Goal: Task Accomplishment & Management: Use online tool/utility

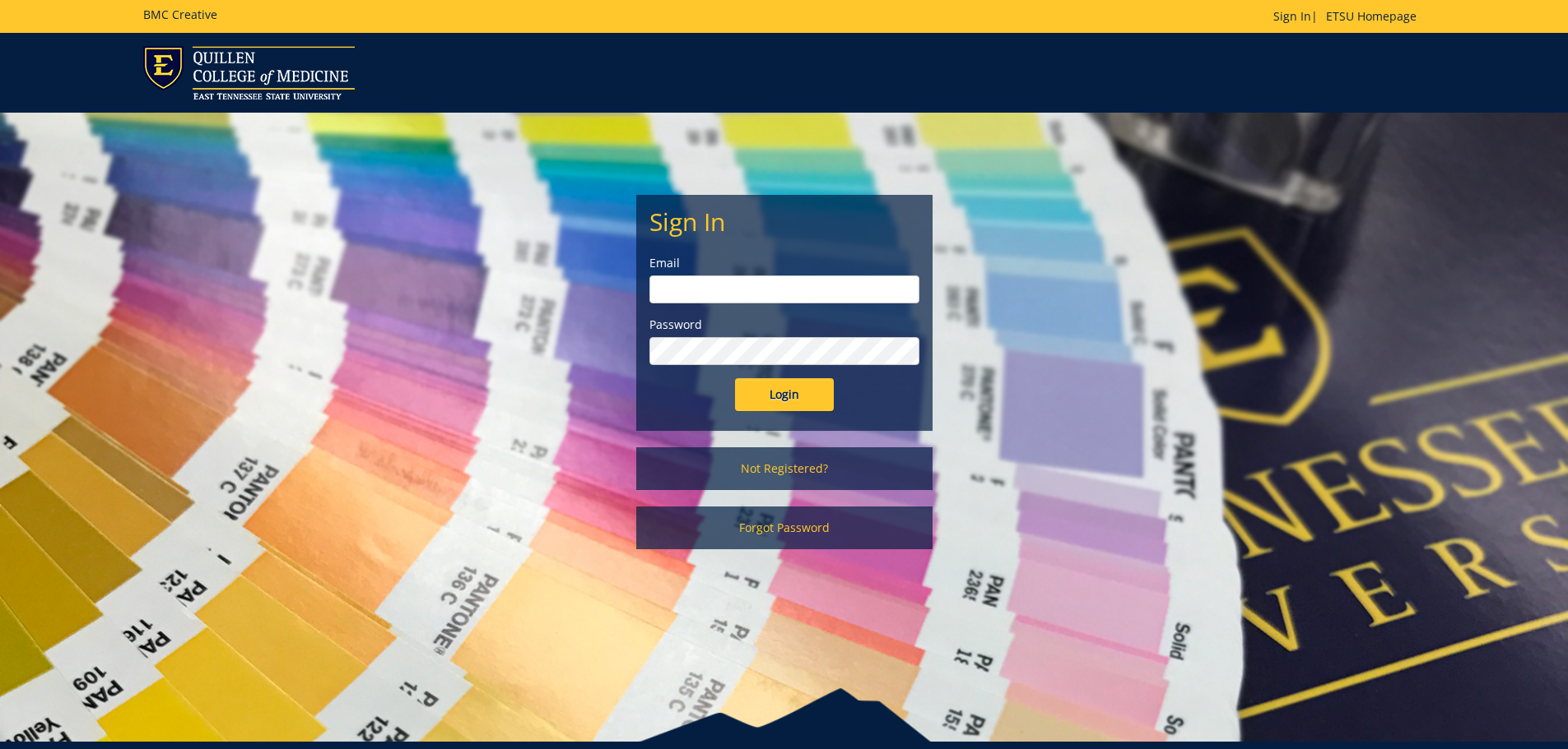
type input "[EMAIL_ADDRESS][DOMAIN_NAME]"
click at [780, 402] on input "Login" at bounding box center [784, 395] width 99 height 33
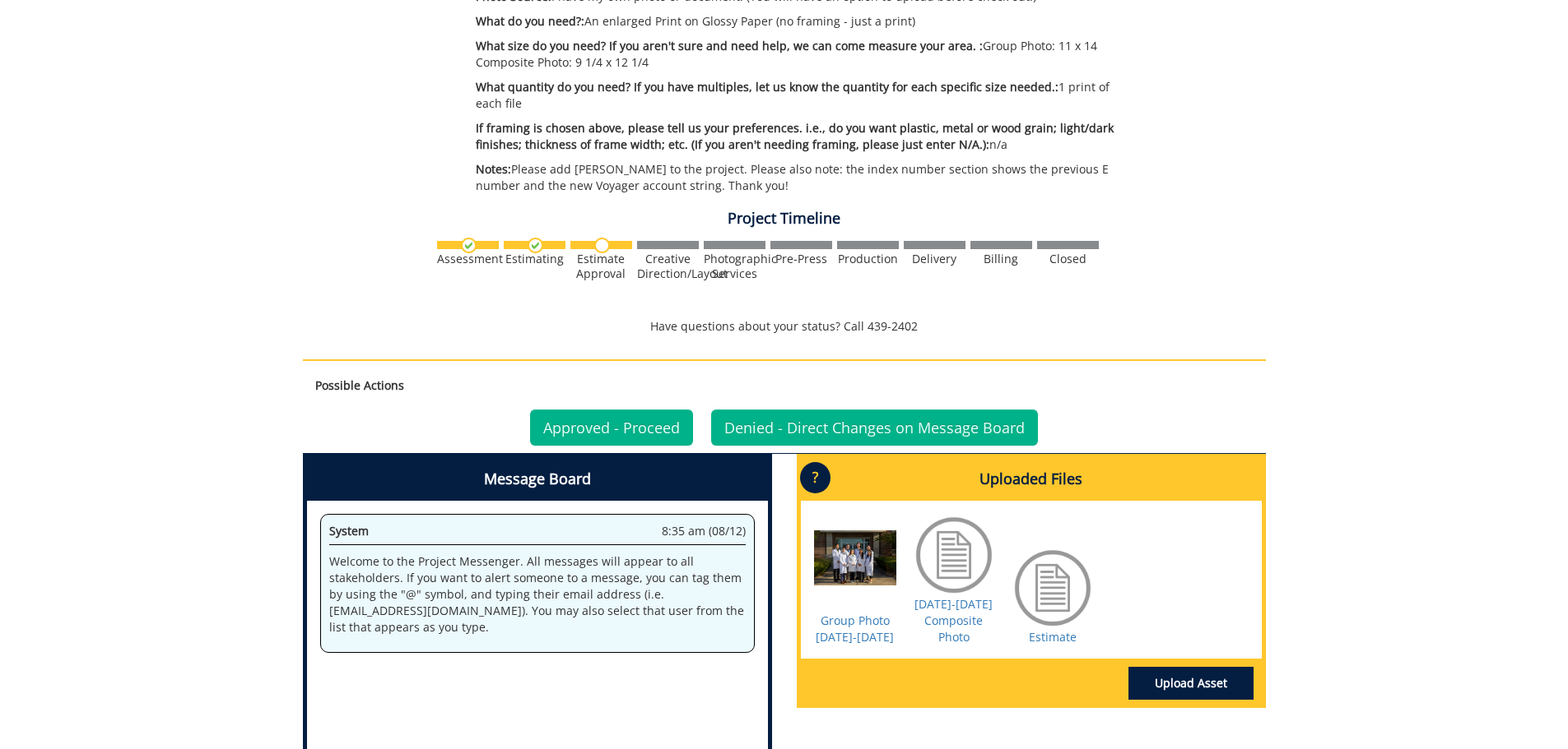
scroll to position [493, 0]
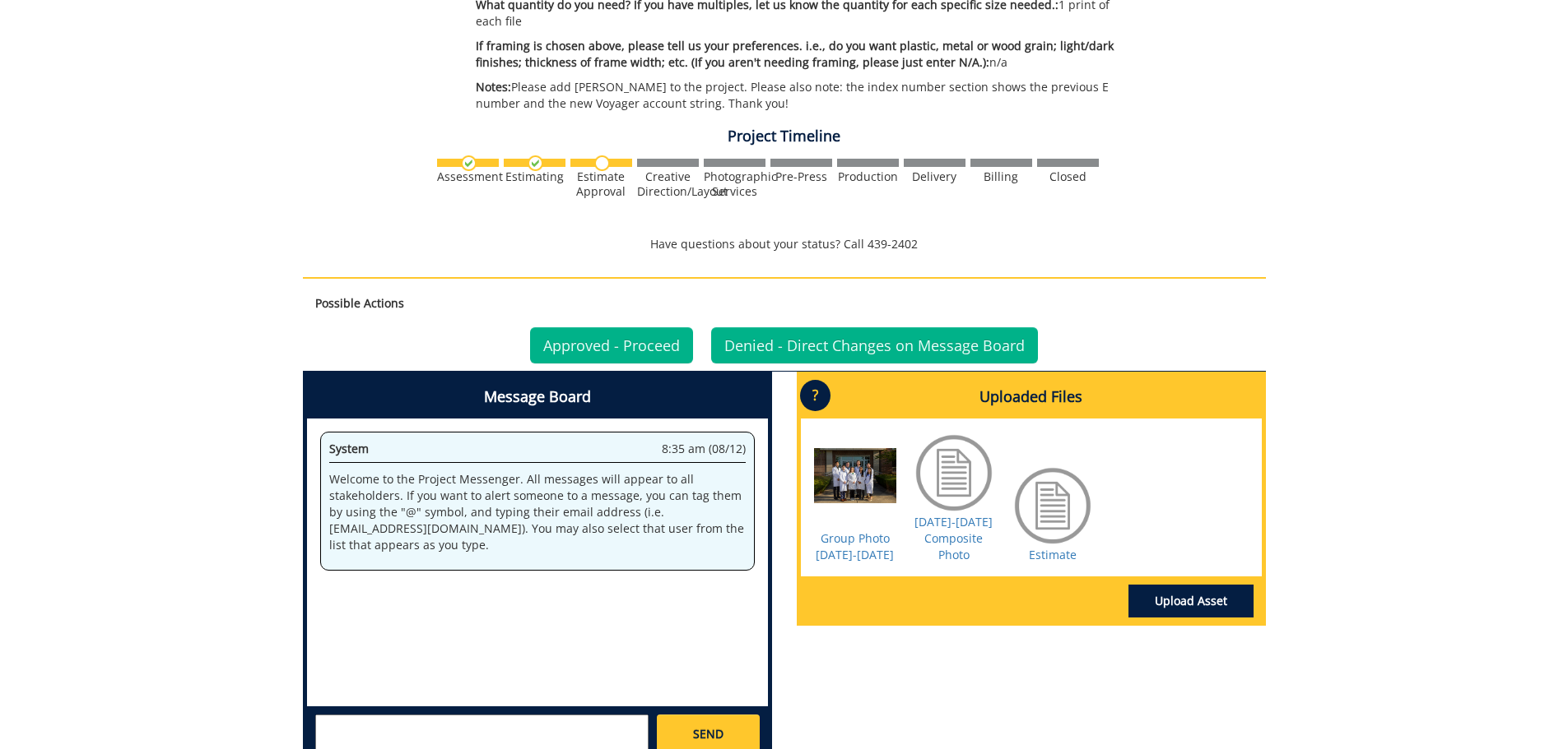
click at [865, 476] on div at bounding box center [855, 489] width 82 height 82
click at [869, 534] on link "Group Photo 2025-2026" at bounding box center [855, 547] width 78 height 32
click at [976, 534] on link "2025-2026 Composite Photo" at bounding box center [953, 538] width 78 height 49
click at [1072, 561] on link "Estimate" at bounding box center [1052, 554] width 48 height 16
click at [654, 350] on link "Approved - Proceed" at bounding box center [611, 345] width 163 height 36
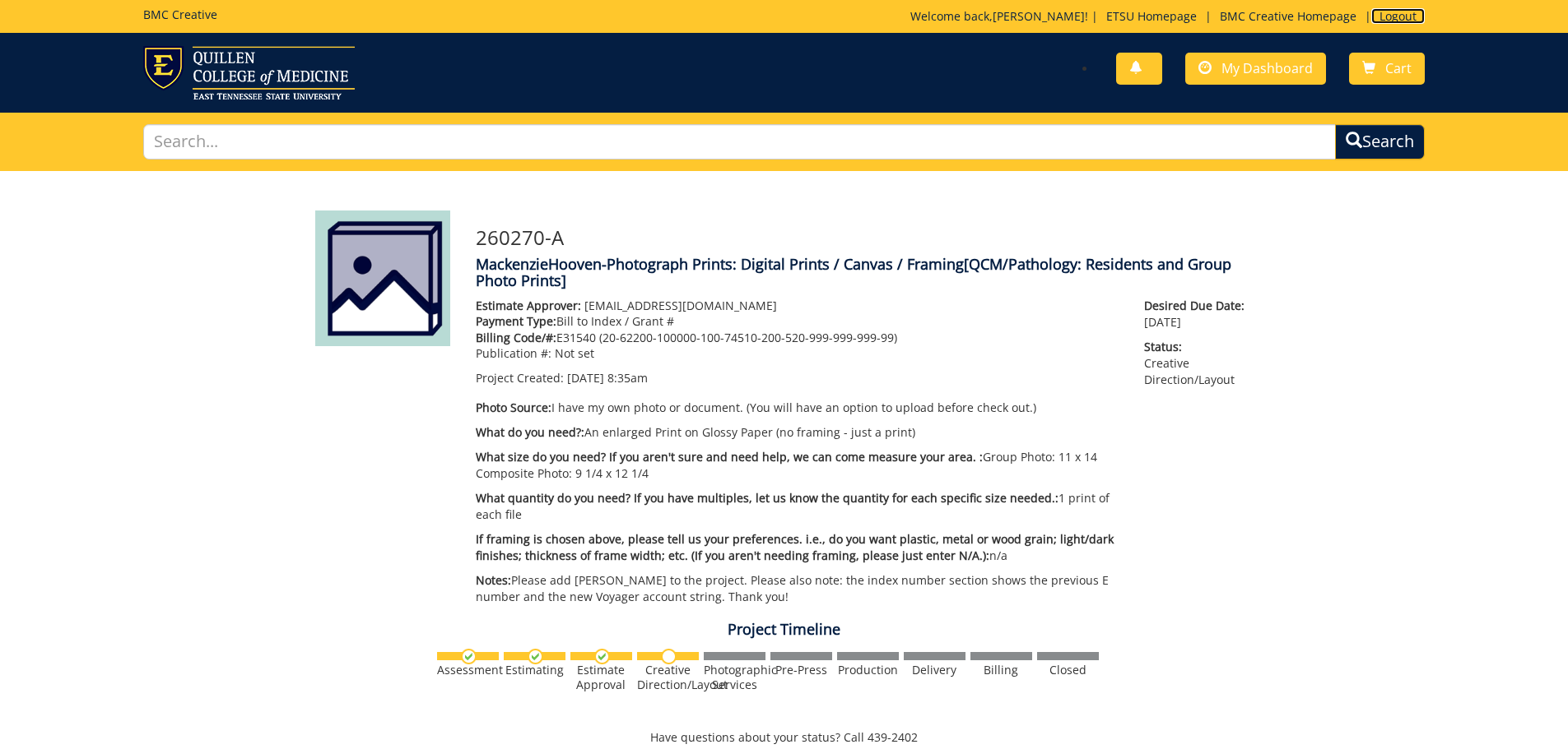
click at [1401, 18] on link "Logout" at bounding box center [1397, 16] width 53 height 16
